Goal: Transaction & Acquisition: Purchase product/service

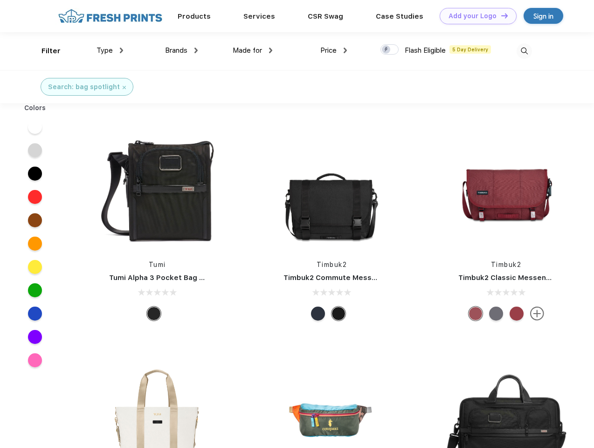
click at [475, 16] on link "Add your Logo Design Tool" at bounding box center [478, 16] width 77 height 16
click at [0, 0] on div "Design Tool" at bounding box center [0, 0] width 0 height 0
click at [500, 15] on link "Add your Logo Design Tool" at bounding box center [478, 16] width 77 height 16
click at [45, 51] on div "Filter" at bounding box center [50, 51] width 19 height 11
click at [110, 50] on span "Type" at bounding box center [105, 50] width 16 height 8
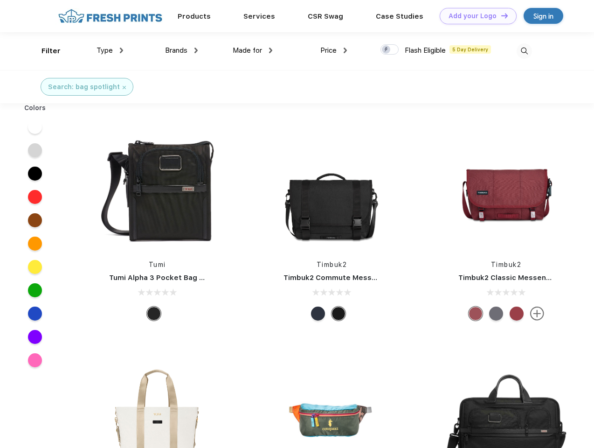
click at [181, 50] on span "Brands" at bounding box center [176, 50] width 22 height 8
click at [253, 50] on span "Made for" at bounding box center [247, 50] width 29 height 8
click at [334, 50] on span "Price" at bounding box center [328, 50] width 16 height 8
click at [390, 50] on div at bounding box center [389, 49] width 18 height 10
click at [387, 50] on input "checkbox" at bounding box center [383, 47] width 6 height 6
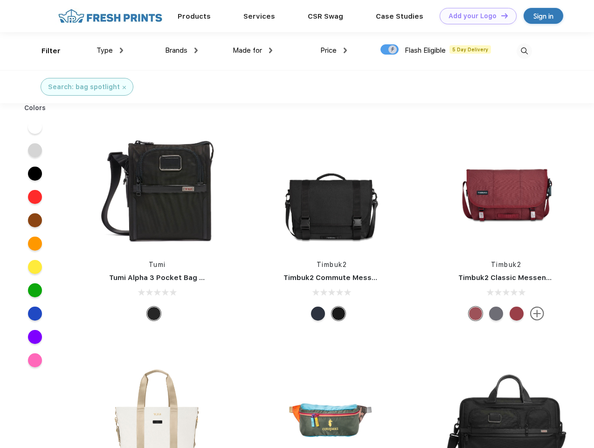
click at [524, 51] on img at bounding box center [524, 50] width 15 height 15
